Goal: Task Accomplishment & Management: Use online tool/utility

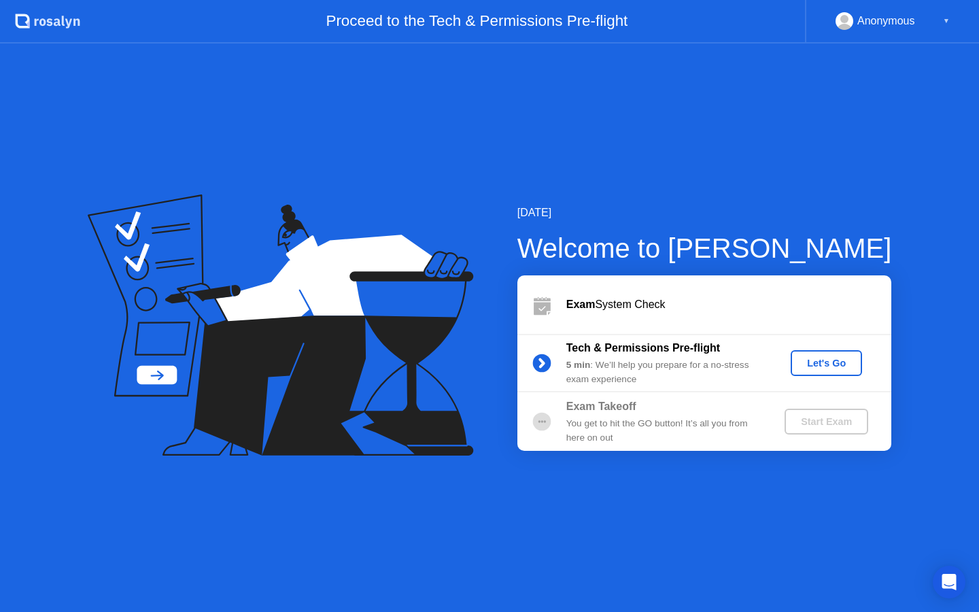
click at [839, 362] on div "Let's Go" at bounding box center [826, 362] width 60 height 11
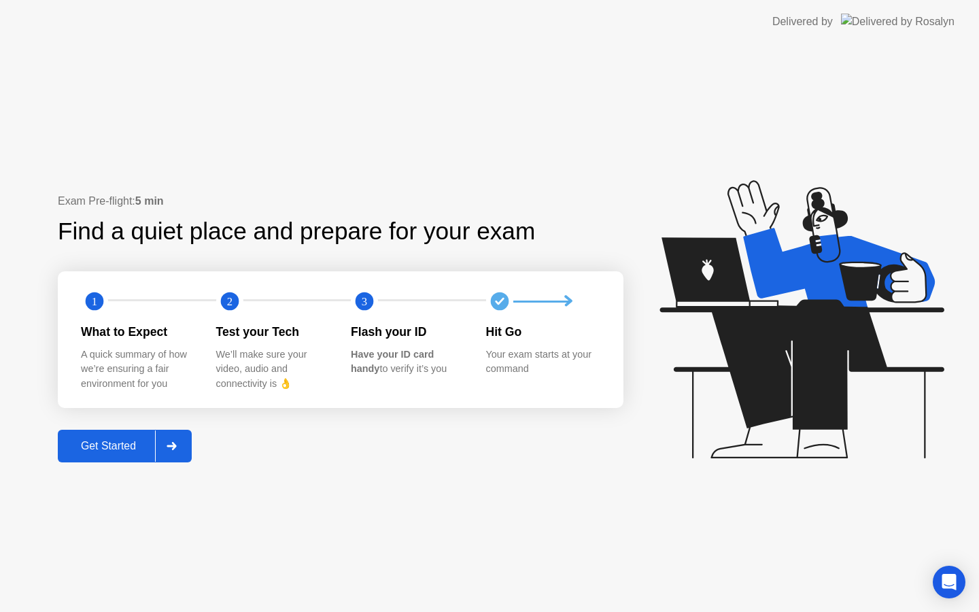
click at [182, 455] on div at bounding box center [171, 445] width 33 height 31
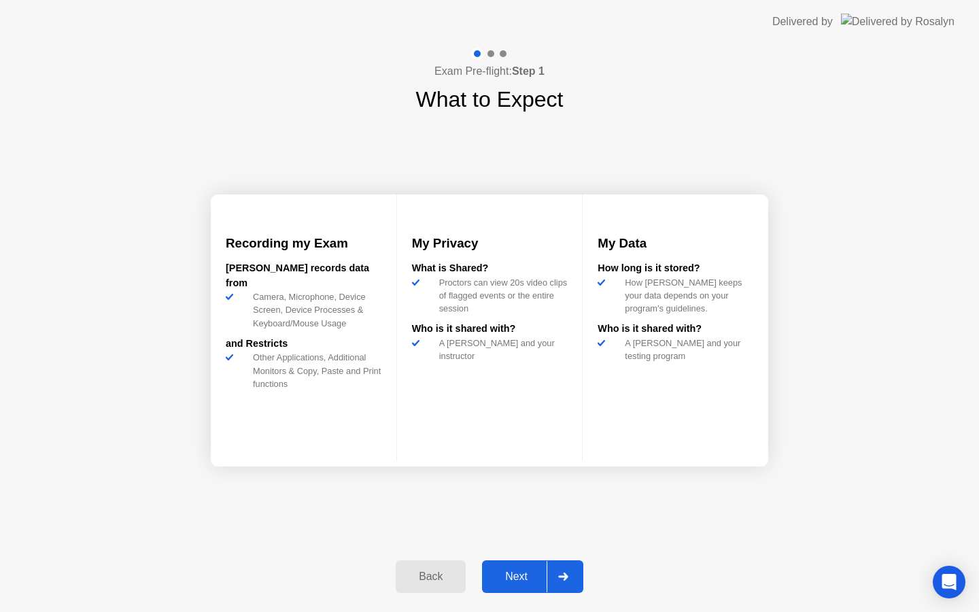
click at [521, 572] on div "Next" at bounding box center [516, 576] width 60 height 12
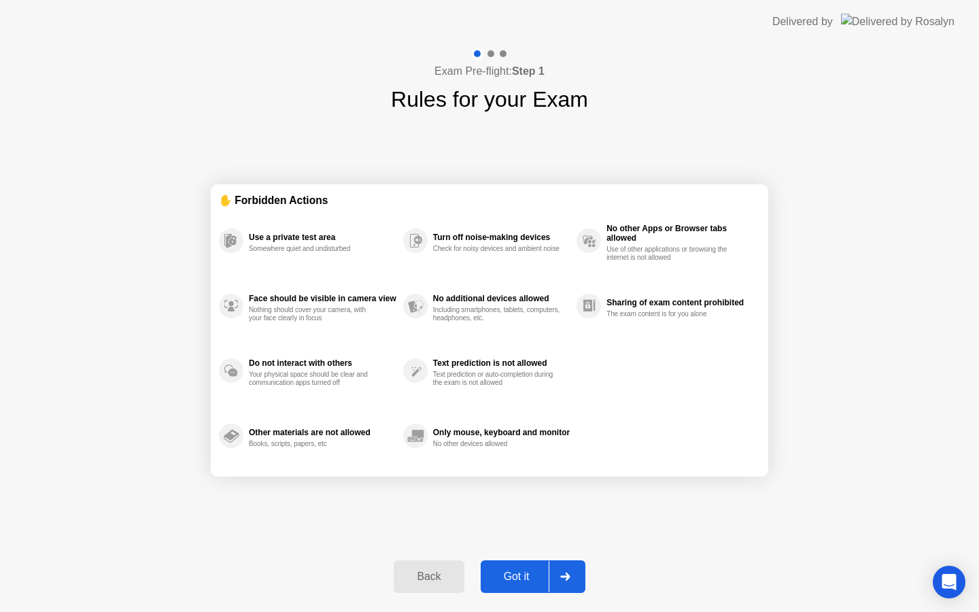
click at [521, 572] on div "Got it" at bounding box center [517, 576] width 64 height 12
select select "**********"
select select "*******"
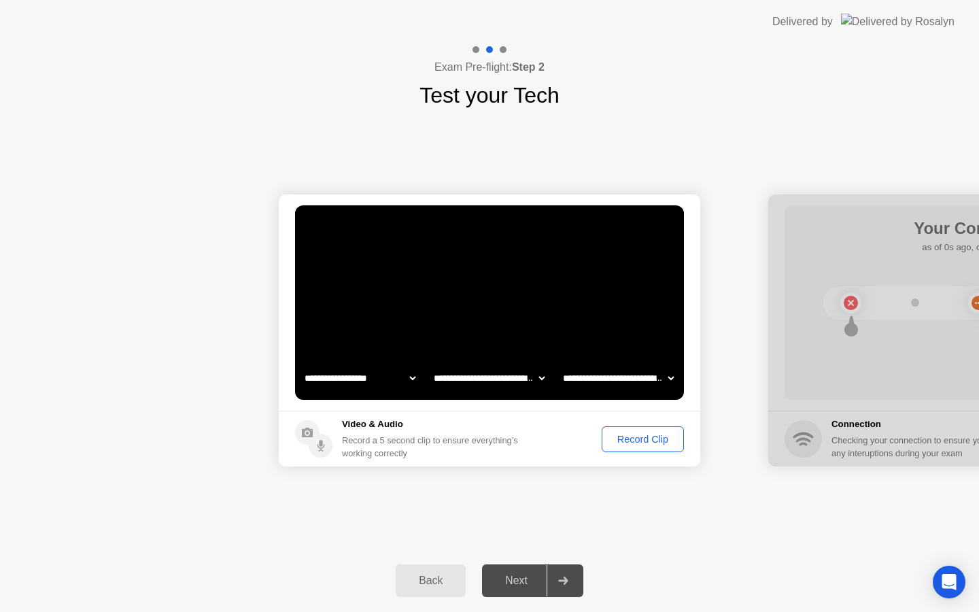
click at [637, 436] on div "Record Clip" at bounding box center [642, 439] width 73 height 11
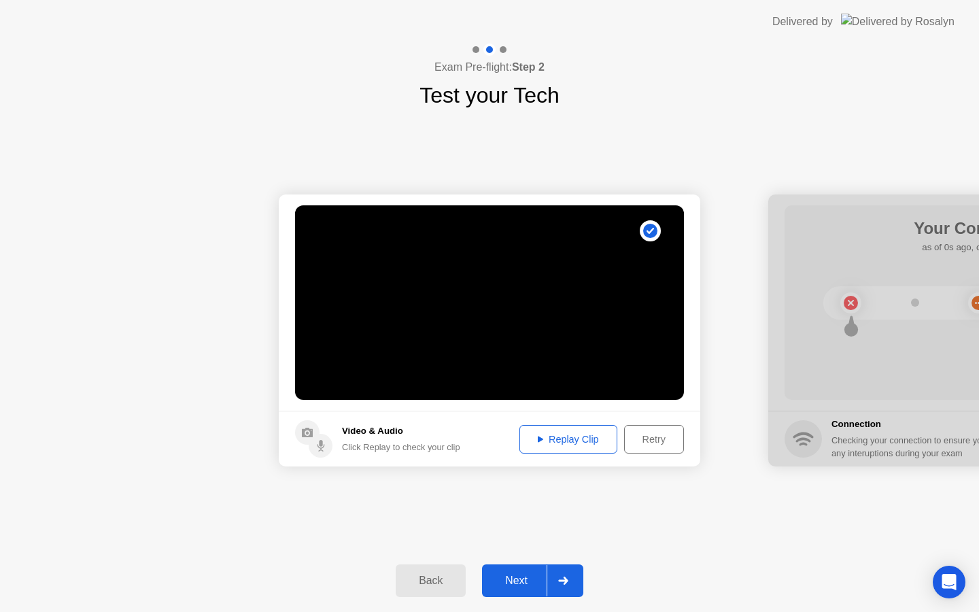
click at [519, 583] on div "Next" at bounding box center [516, 580] width 60 height 12
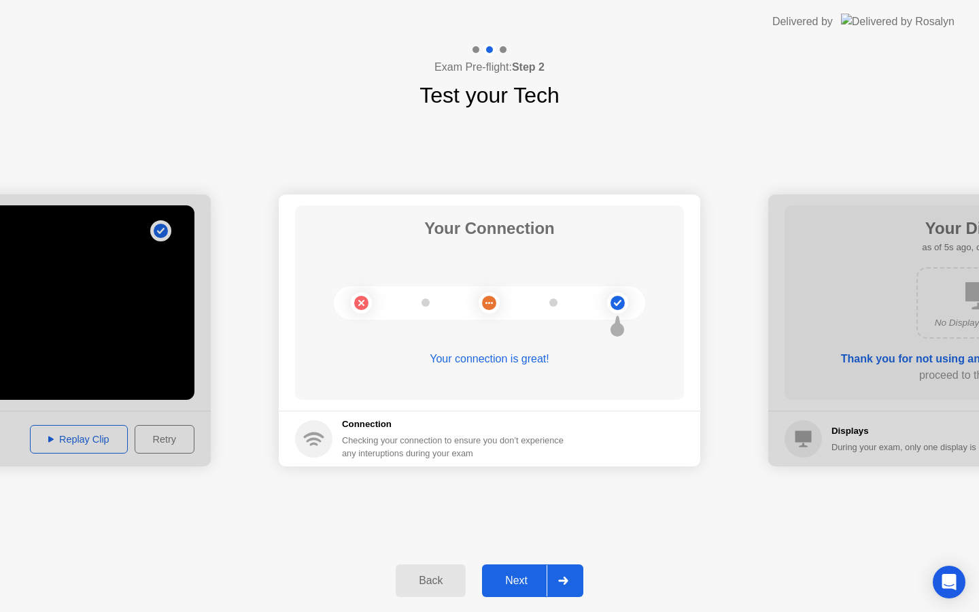
click at [519, 583] on div "Next" at bounding box center [516, 580] width 60 height 12
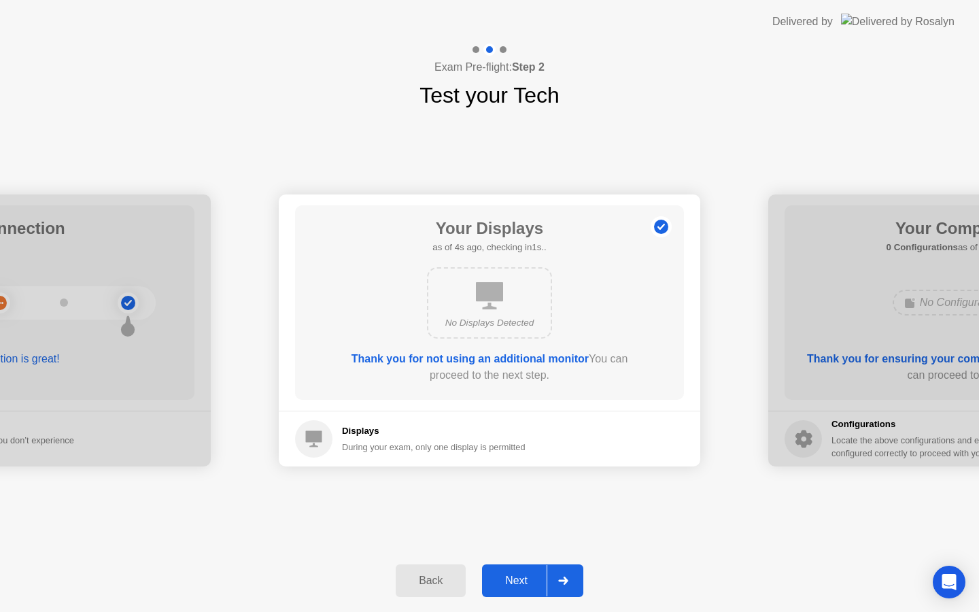
click at [519, 583] on div "Next" at bounding box center [516, 580] width 60 height 12
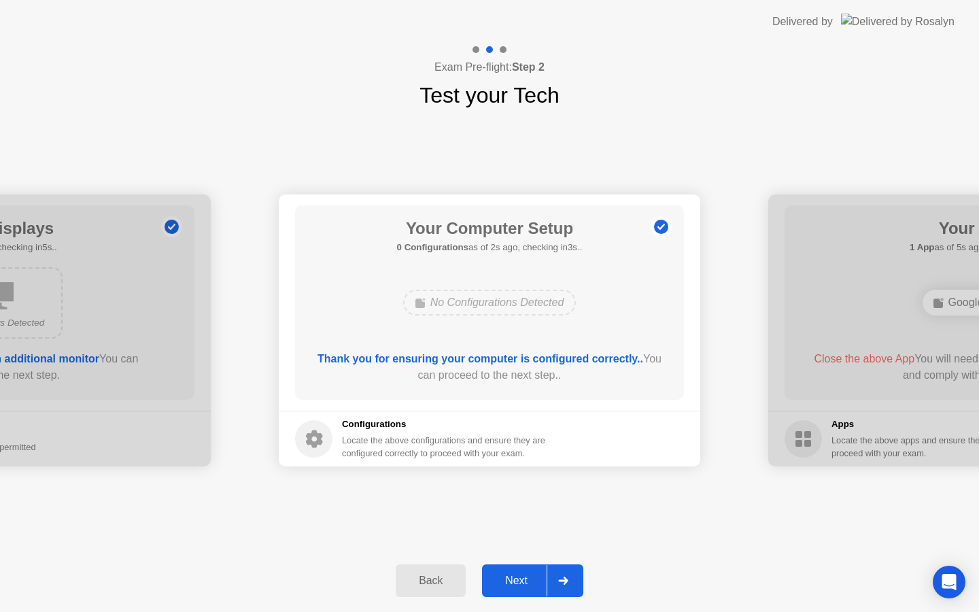
click at [519, 583] on div "Next" at bounding box center [516, 580] width 60 height 12
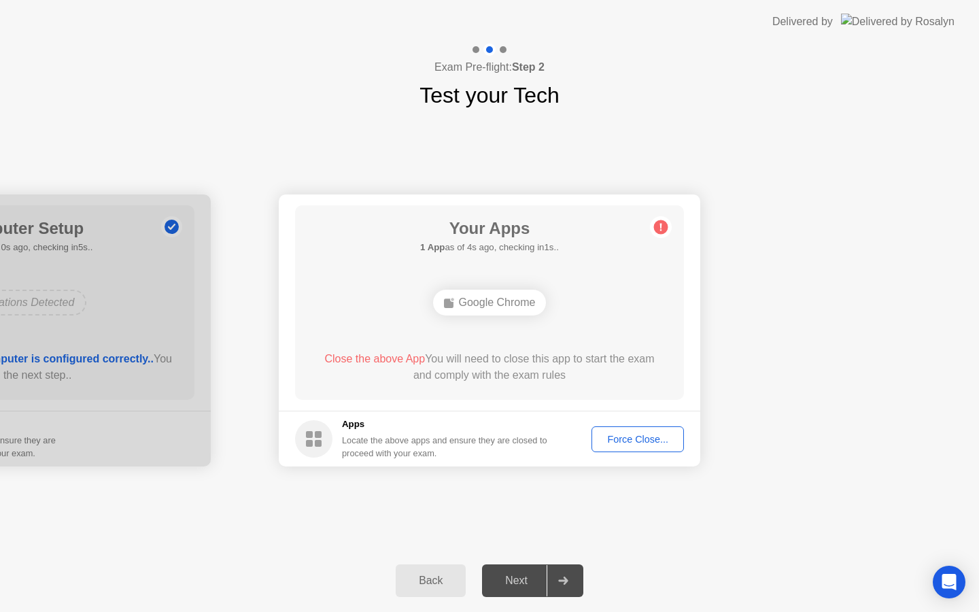
click at [623, 439] on div "Force Close..." at bounding box center [637, 439] width 83 height 11
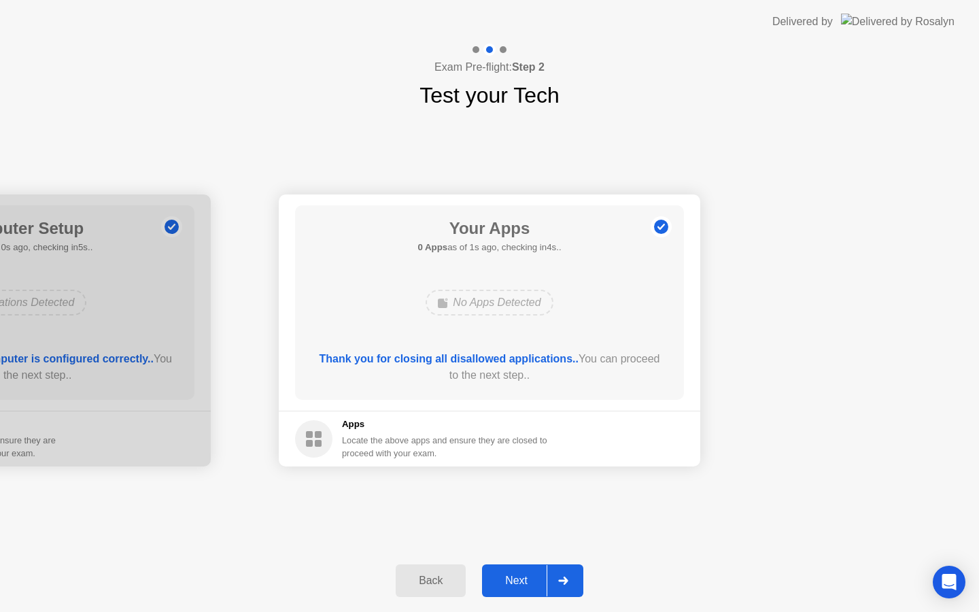
click at [512, 577] on div "Next" at bounding box center [516, 580] width 60 height 12
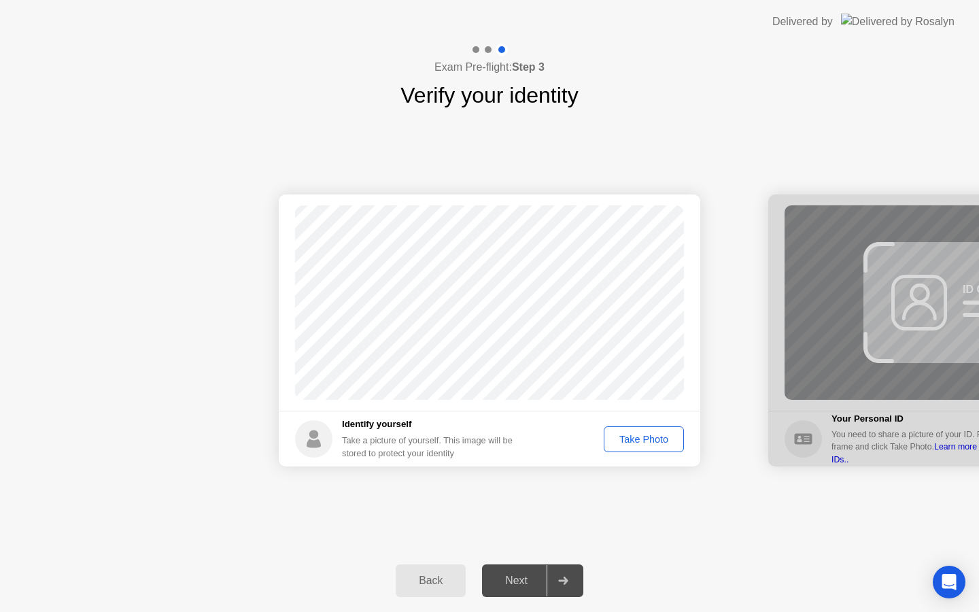
click at [630, 439] on div "Take Photo" at bounding box center [643, 439] width 71 height 11
click at [519, 578] on div "Next" at bounding box center [516, 580] width 60 height 12
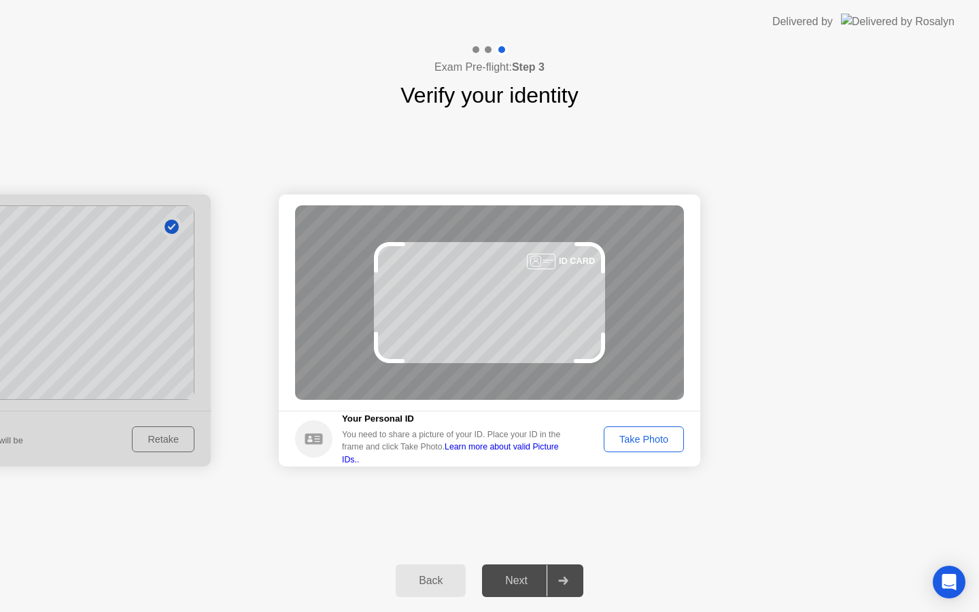
click at [635, 444] on div "Take Photo" at bounding box center [643, 439] width 71 height 11
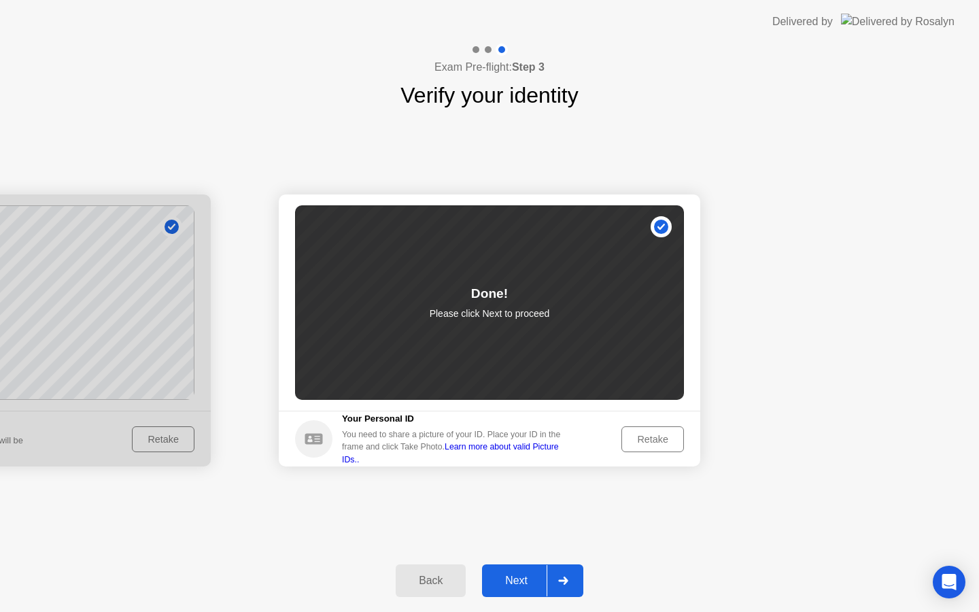
click at [525, 578] on div "Next" at bounding box center [516, 580] width 60 height 12
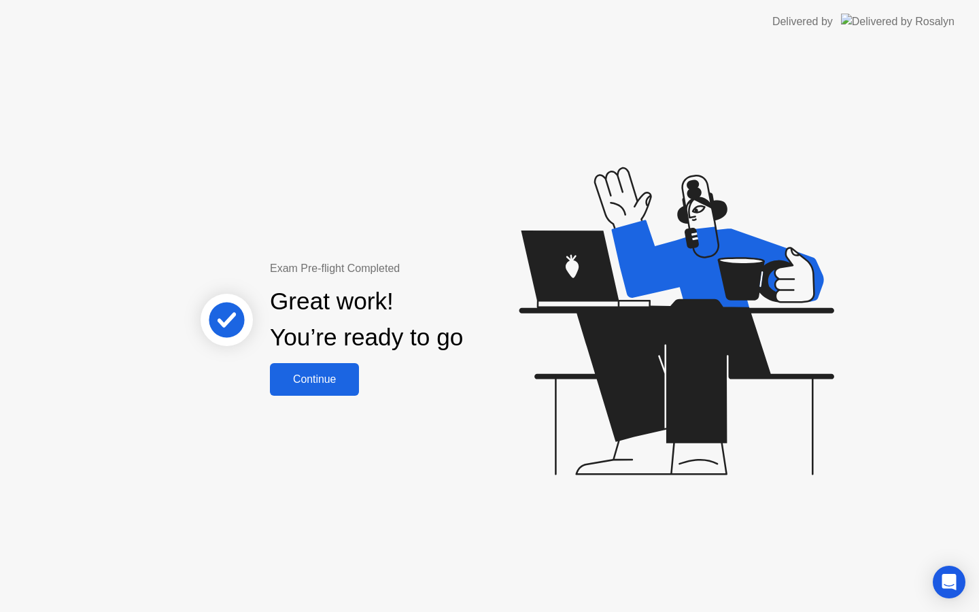
click at [319, 379] on div "Continue" at bounding box center [314, 379] width 81 height 12
